Goal: Information Seeking & Learning: Find specific fact

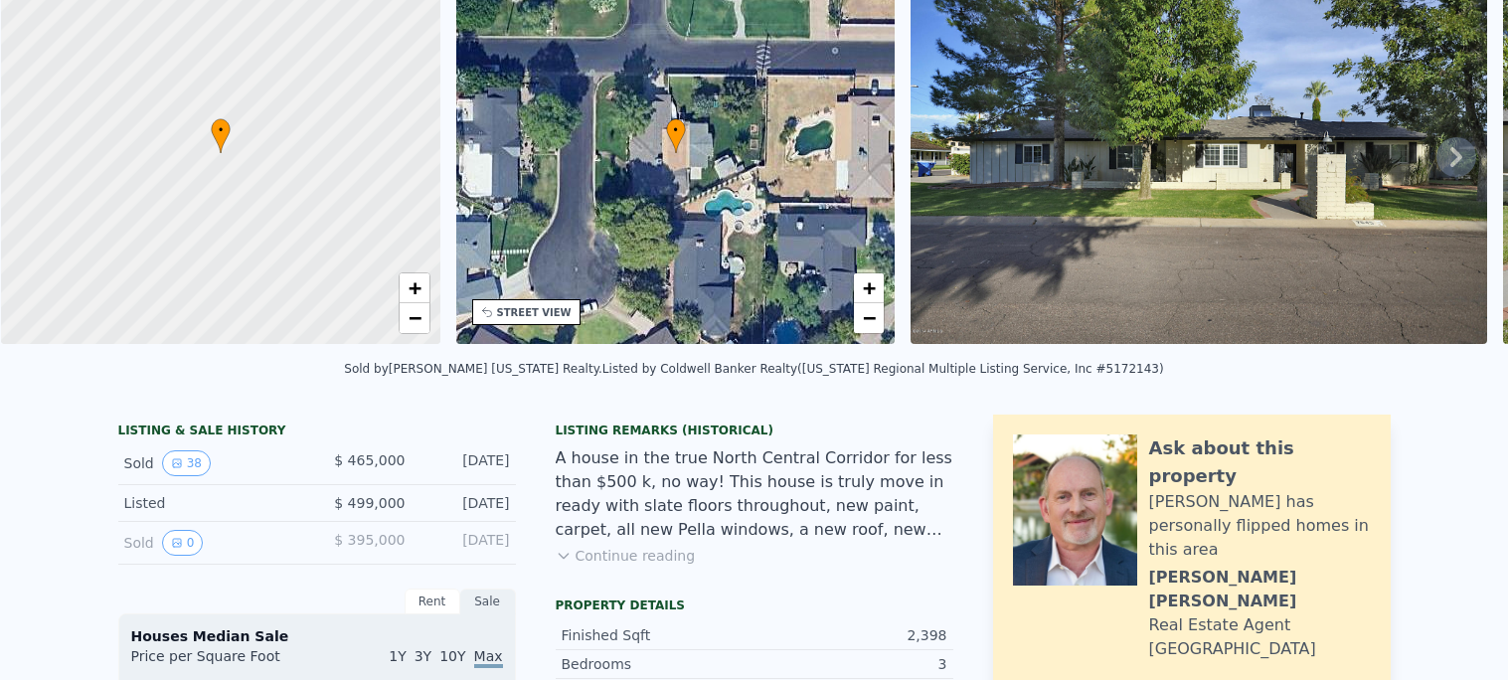
scroll to position [54, 0]
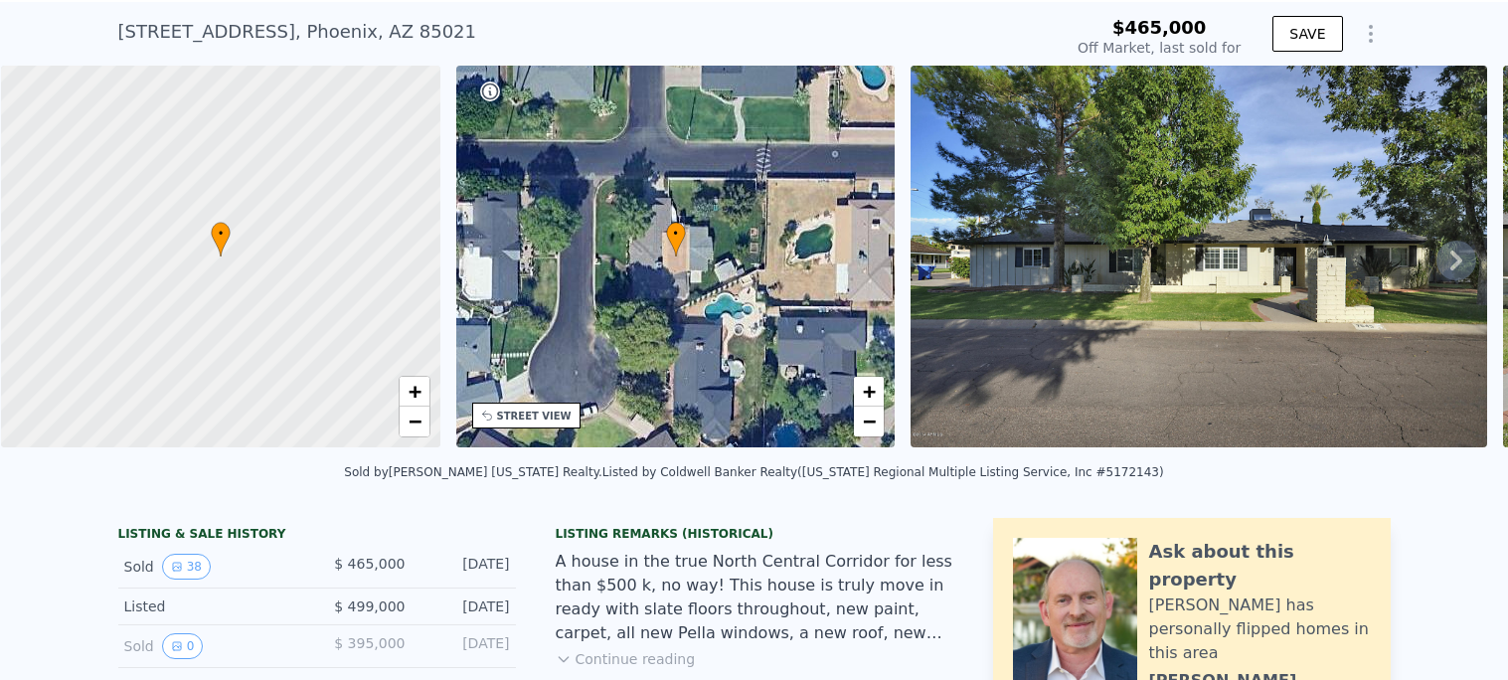
click at [1459, 275] on icon at bounding box center [1456, 260] width 40 height 40
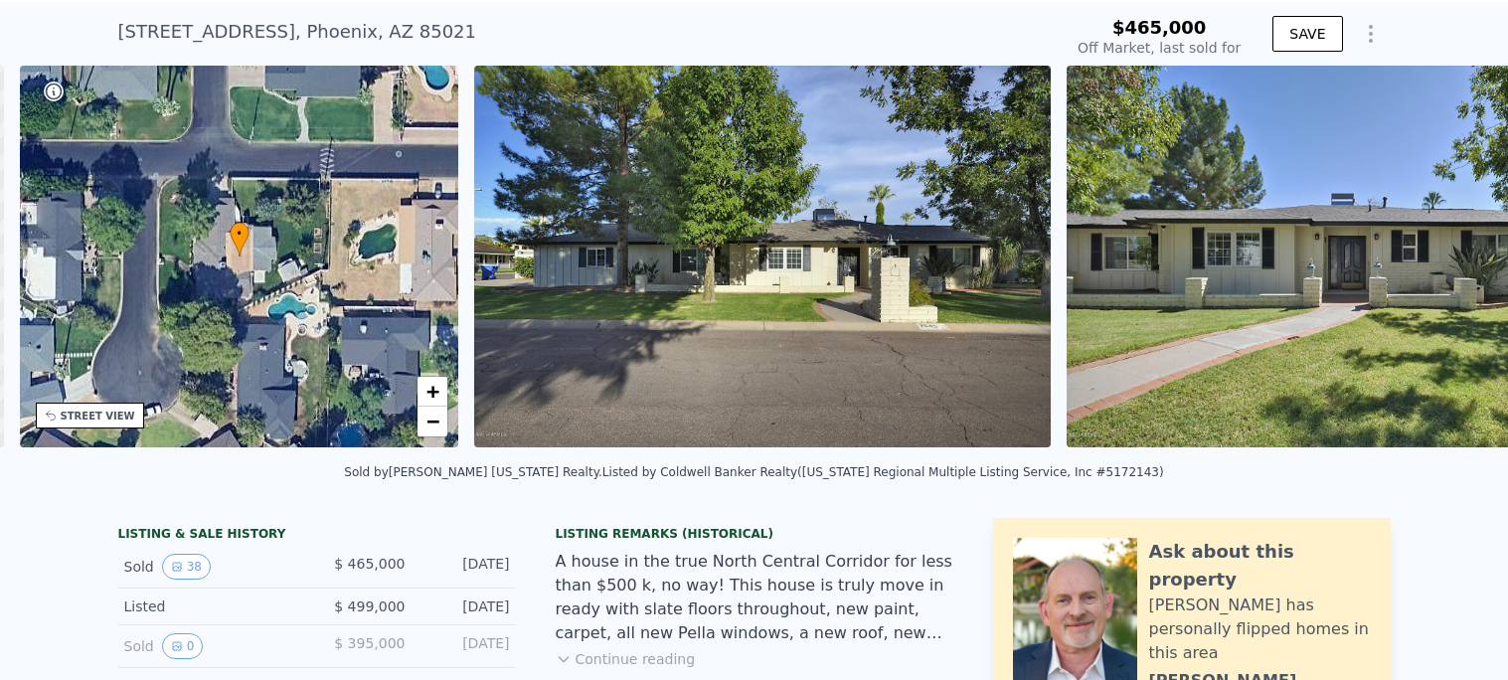
scroll to position [0, 462]
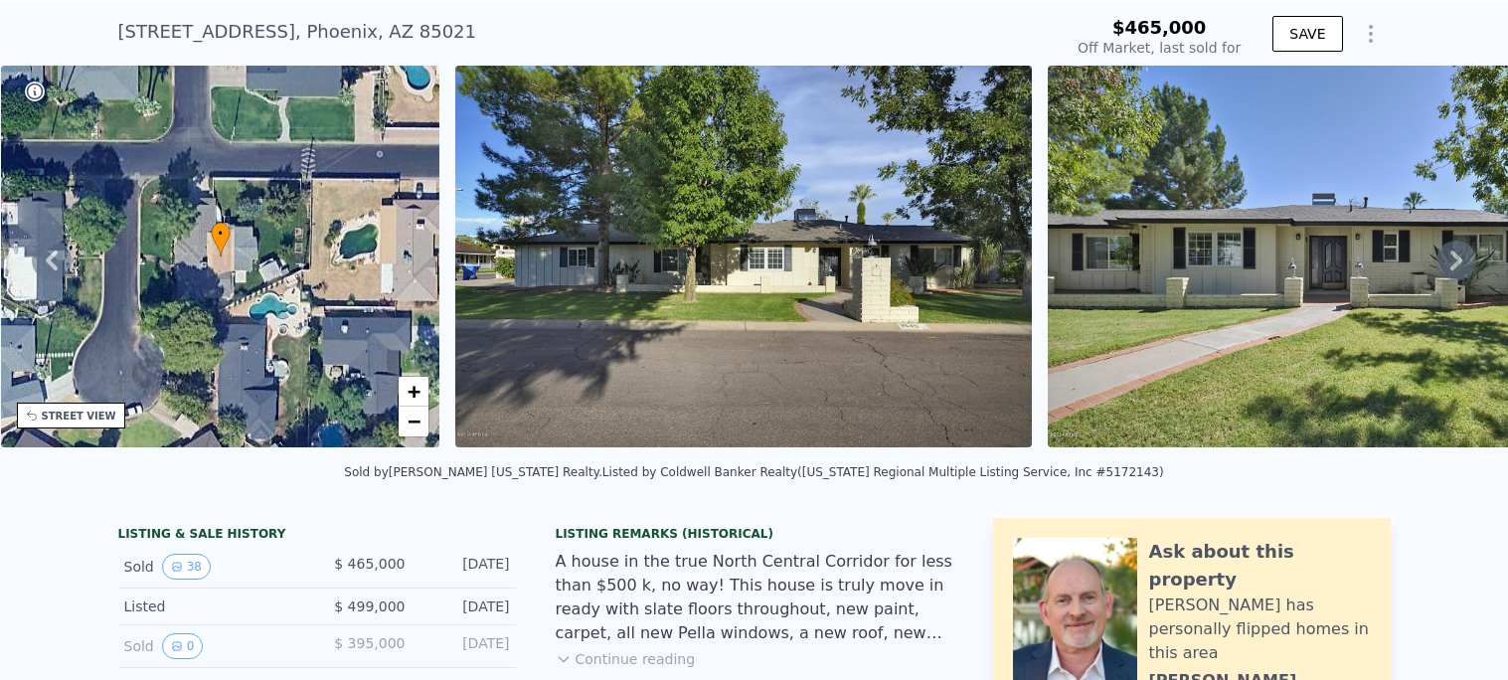
click at [1452, 265] on icon at bounding box center [1456, 260] width 12 height 20
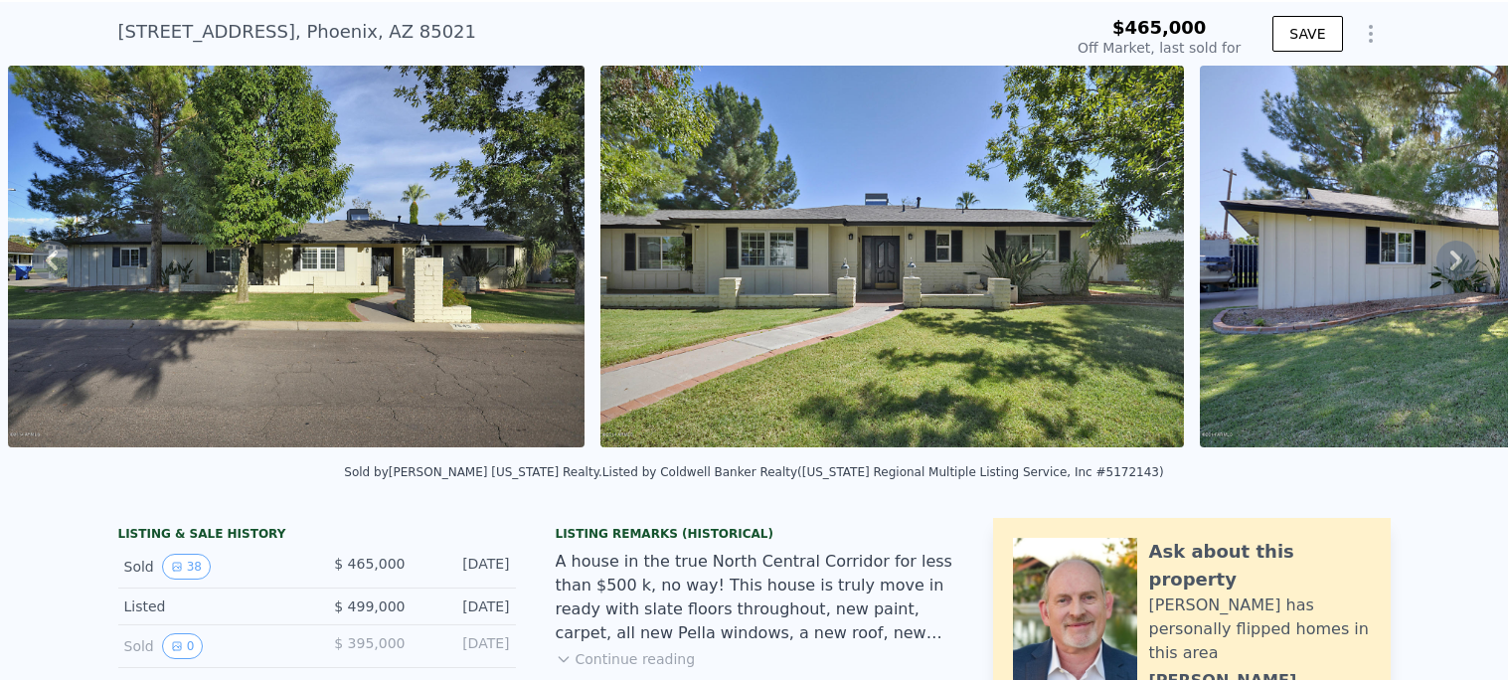
click at [1452, 265] on icon at bounding box center [1456, 260] width 12 height 20
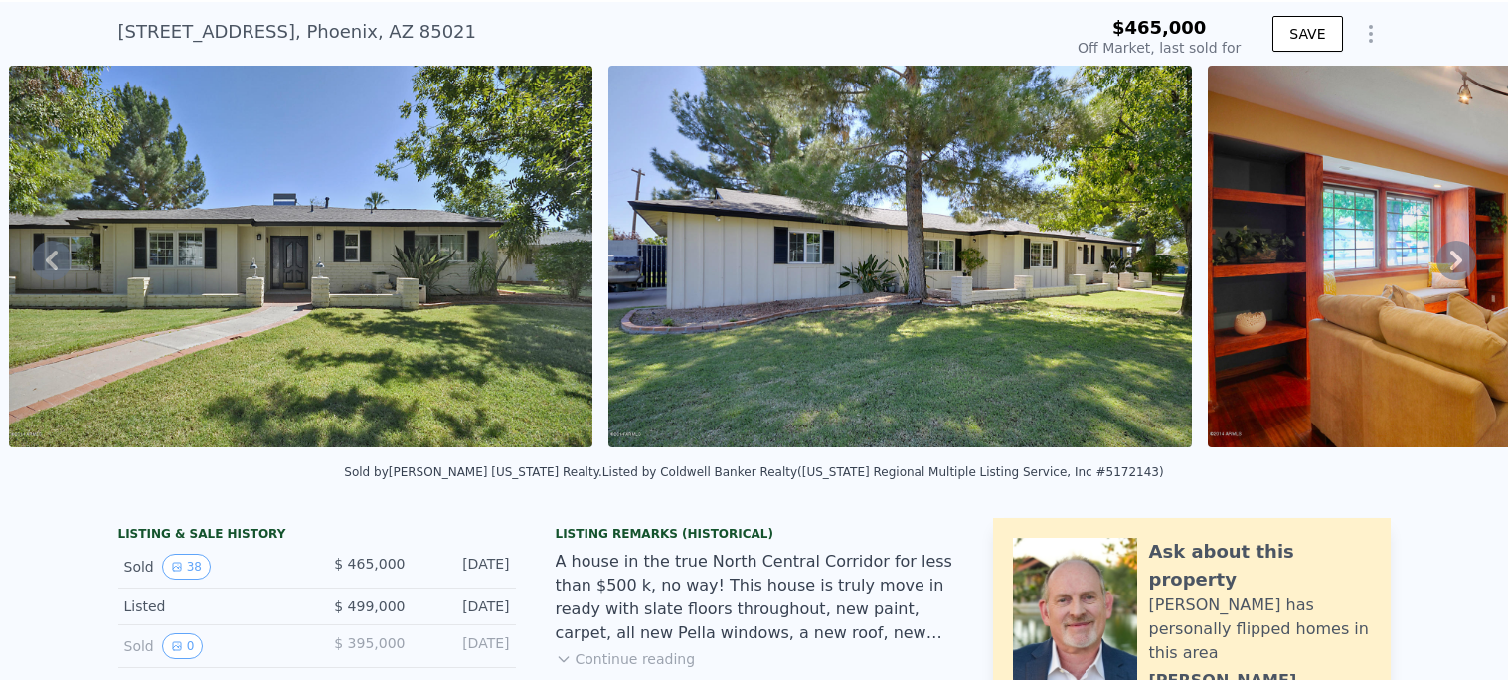
click at [1452, 265] on icon at bounding box center [1456, 260] width 12 height 20
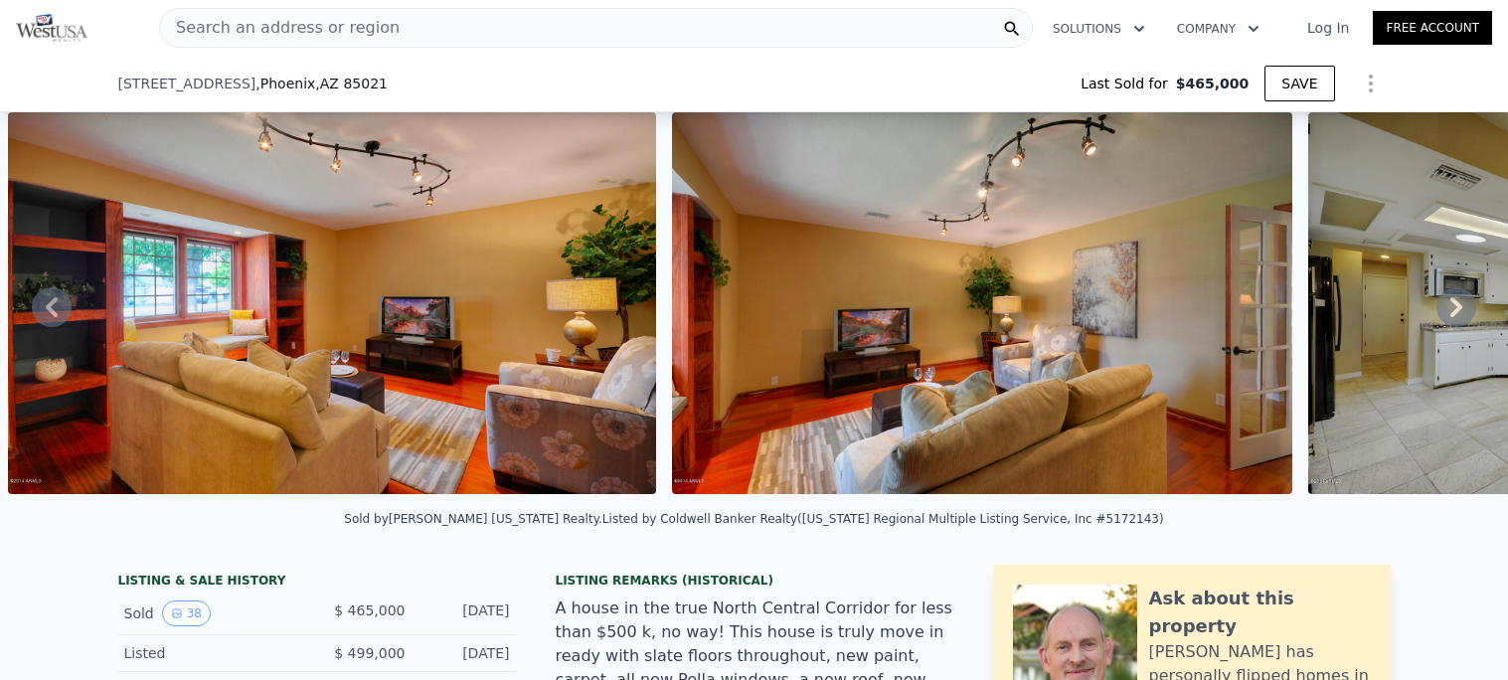
scroll to position [330, 0]
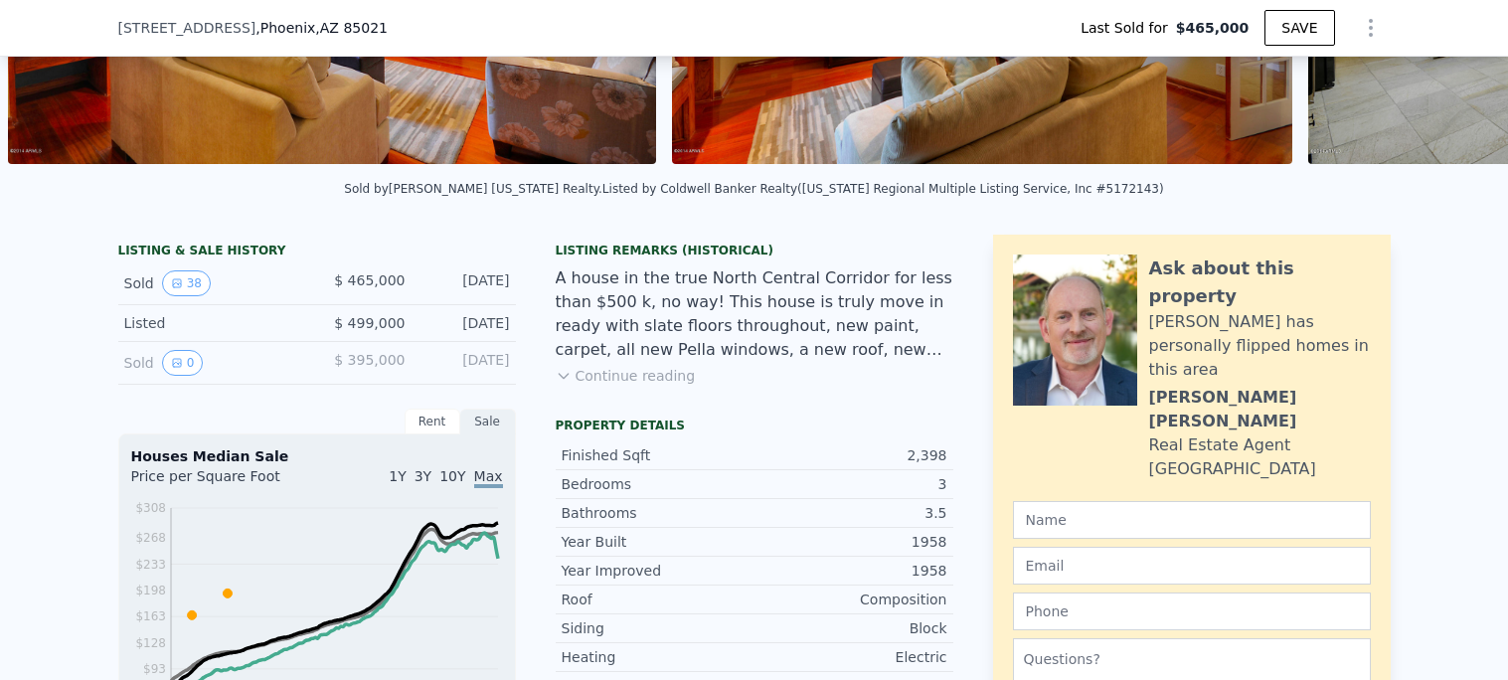
click at [150, 317] on div "Listed" at bounding box center [212, 323] width 177 height 20
click at [176, 361] on icon "View historical data" at bounding box center [177, 363] width 8 height 8
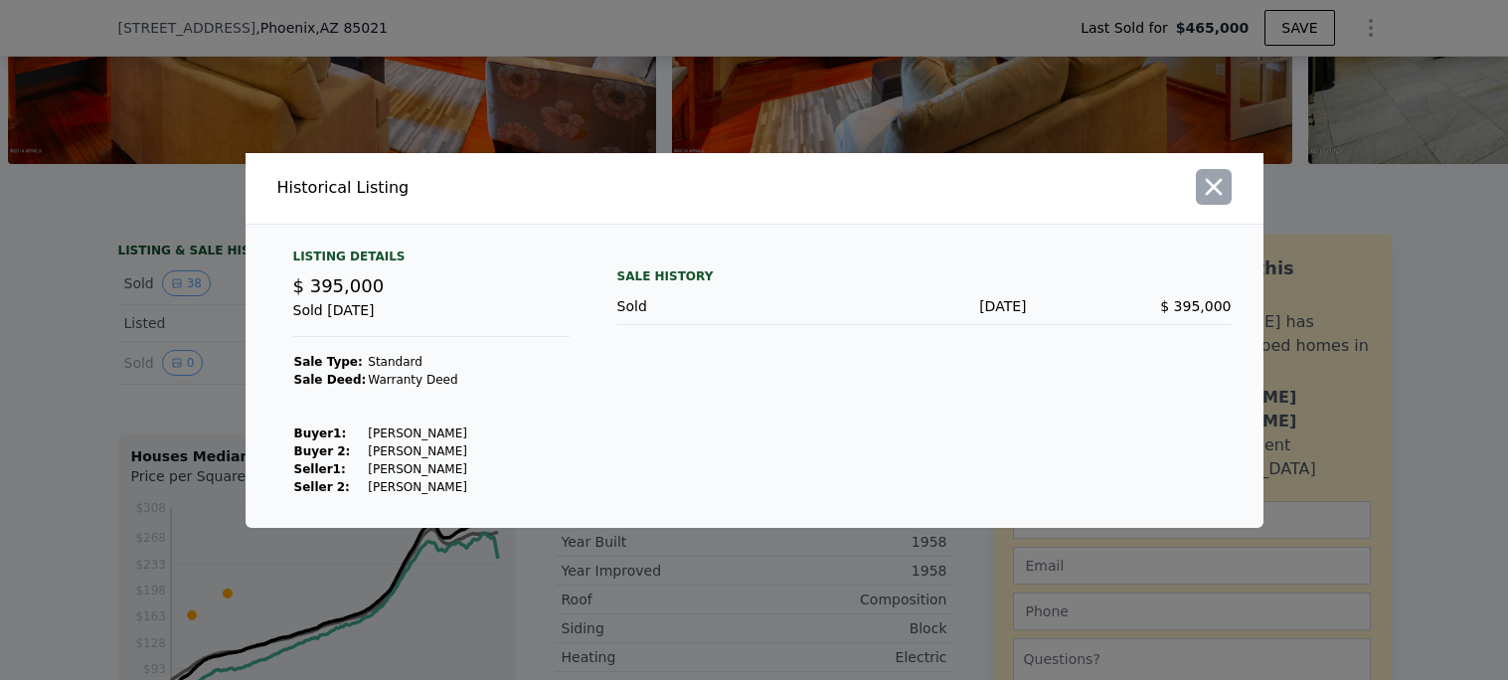
click at [1213, 185] on icon "button" at bounding box center [1212, 186] width 17 height 17
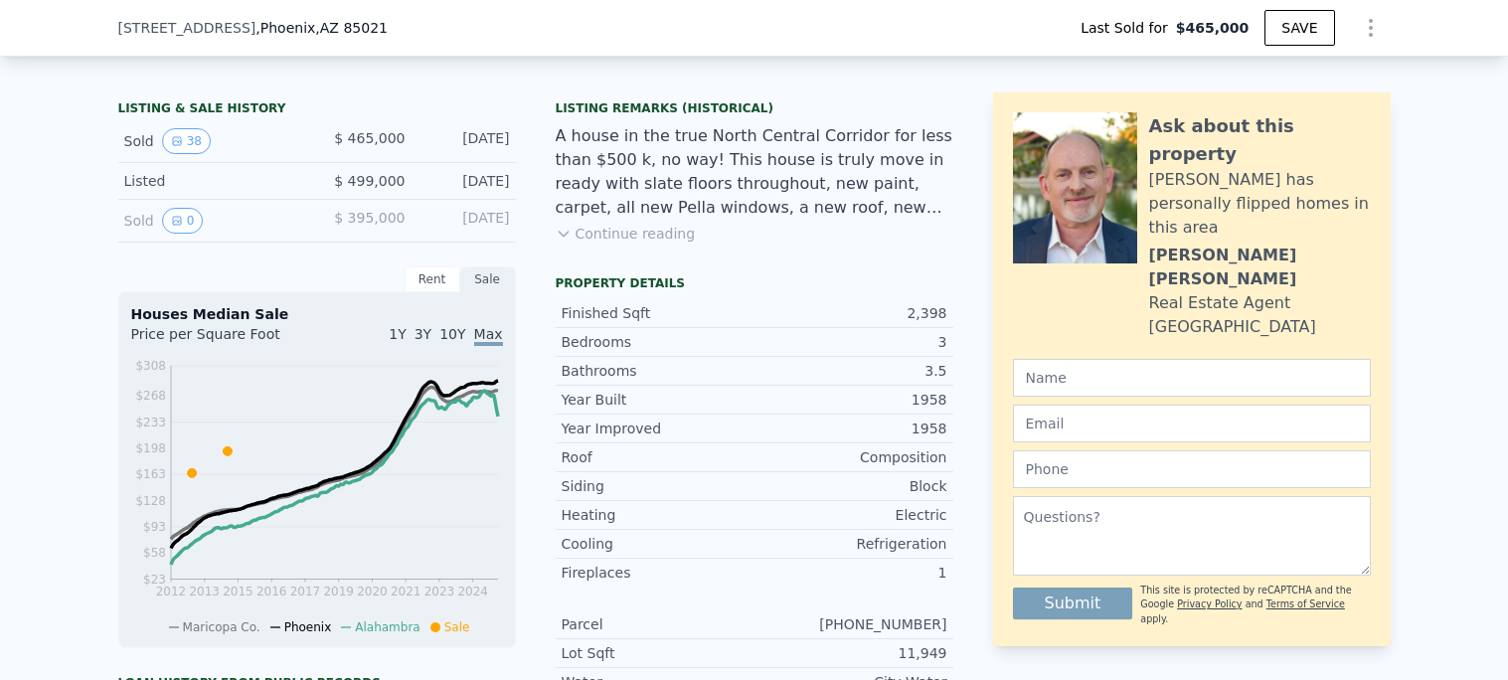
scroll to position [476, 0]
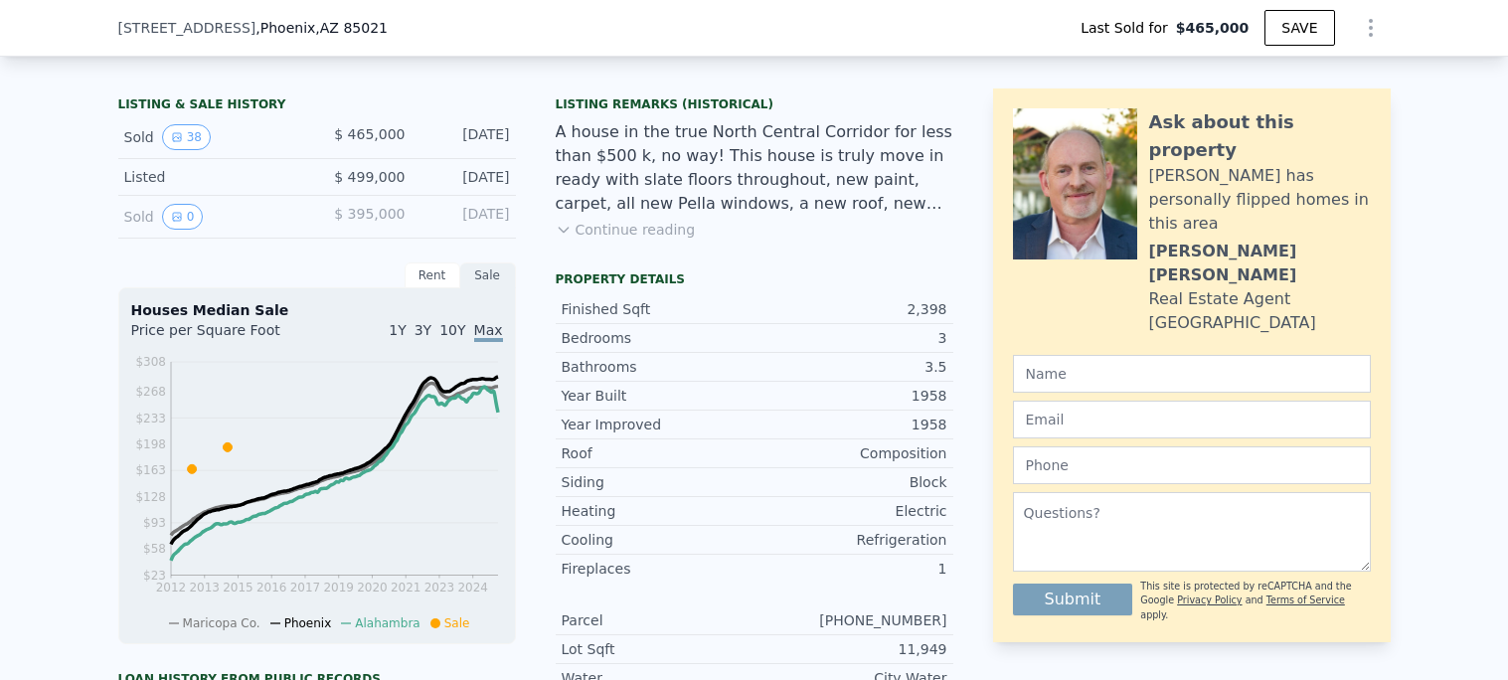
click at [477, 278] on div "Sale" at bounding box center [488, 275] width 56 height 26
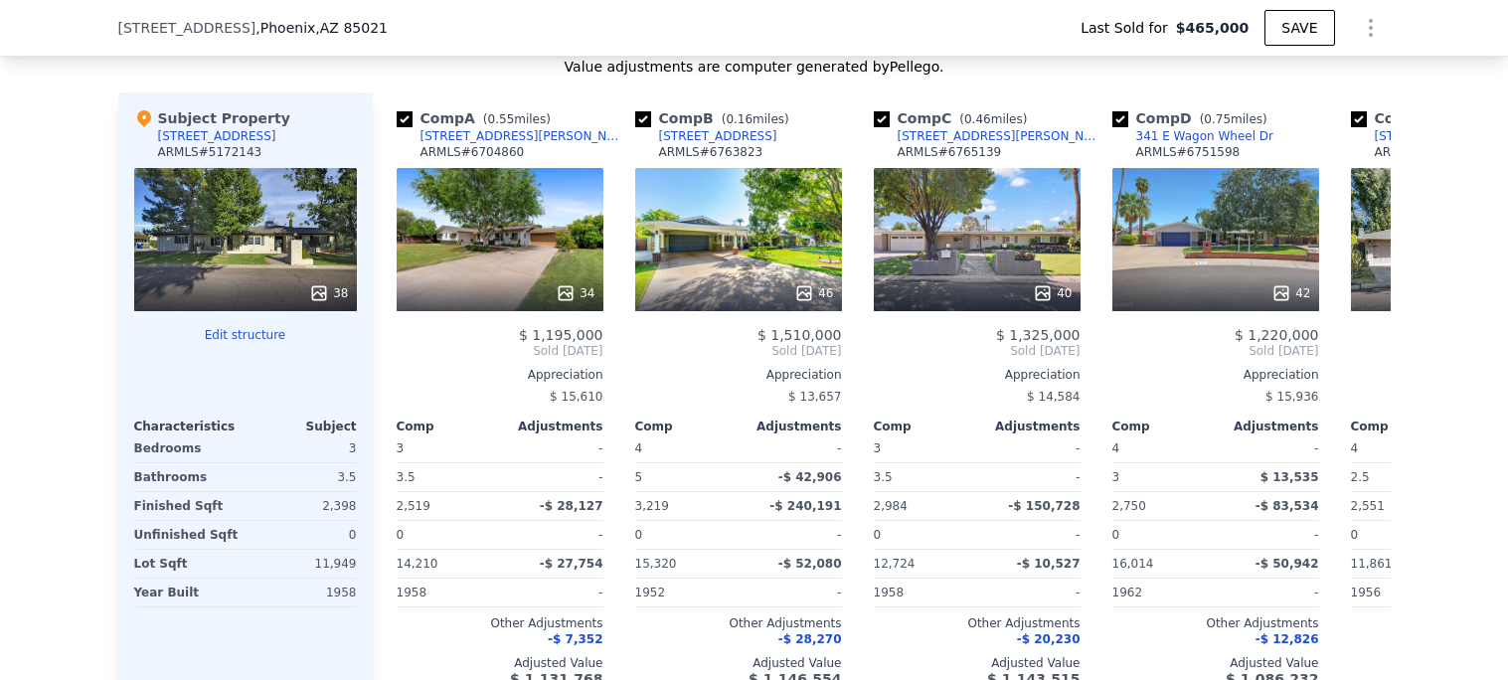
scroll to position [2312, 0]
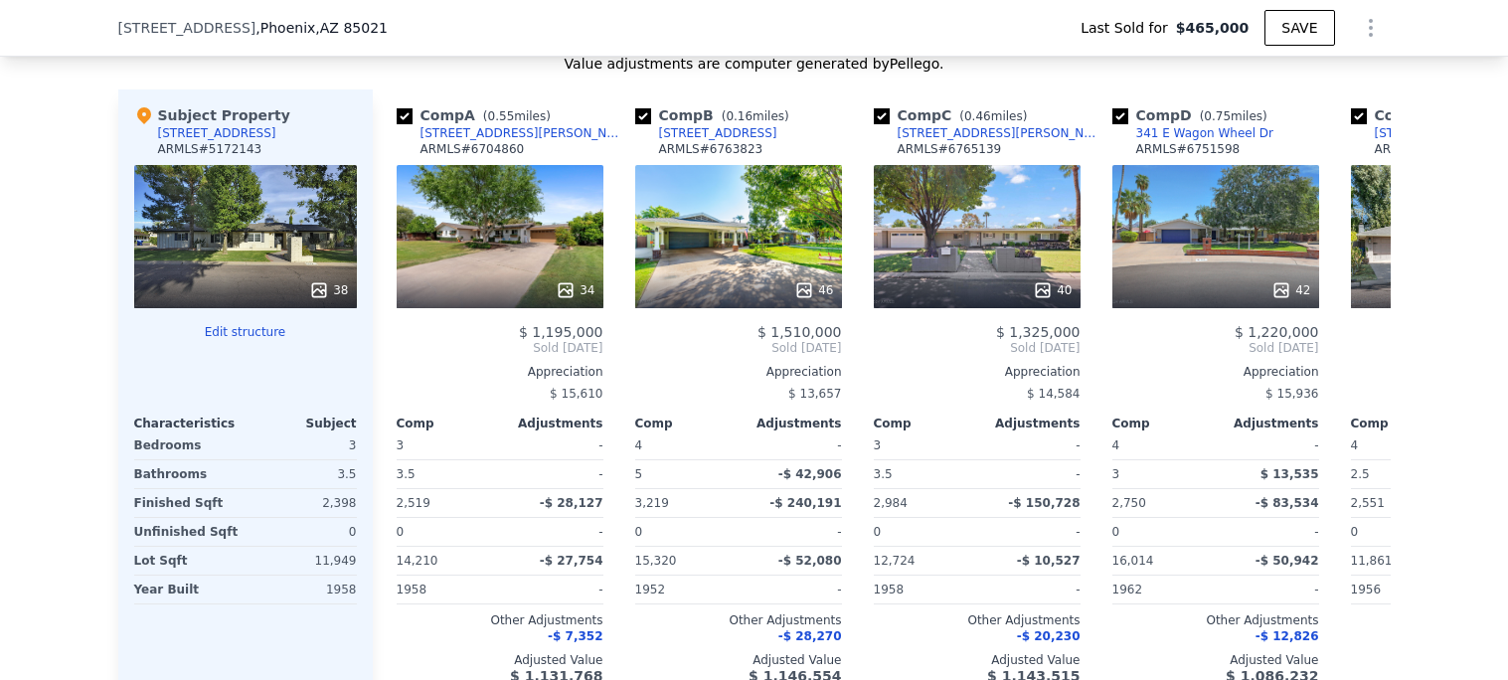
click at [234, 215] on div "38" at bounding box center [245, 236] width 223 height 143
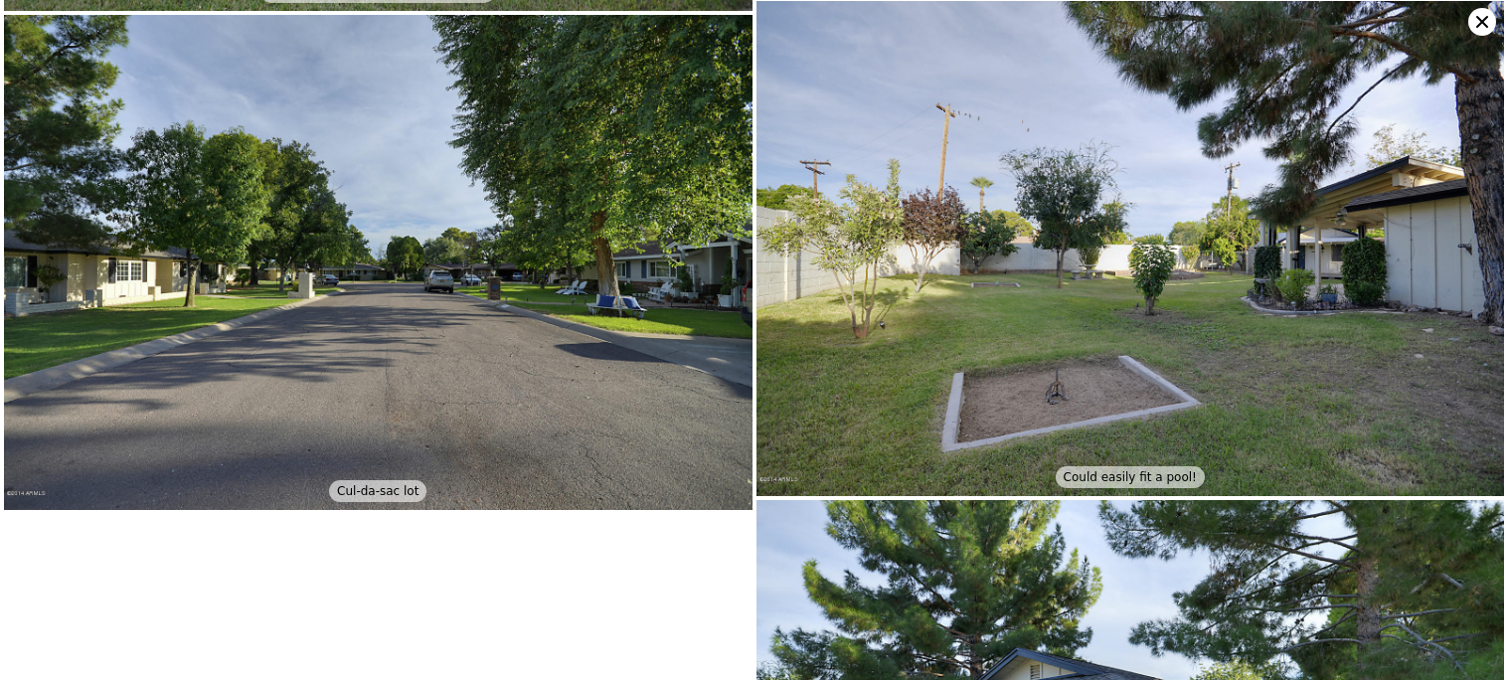
scroll to position [9169, 0]
